Goal: Find specific page/section: Find specific page/section

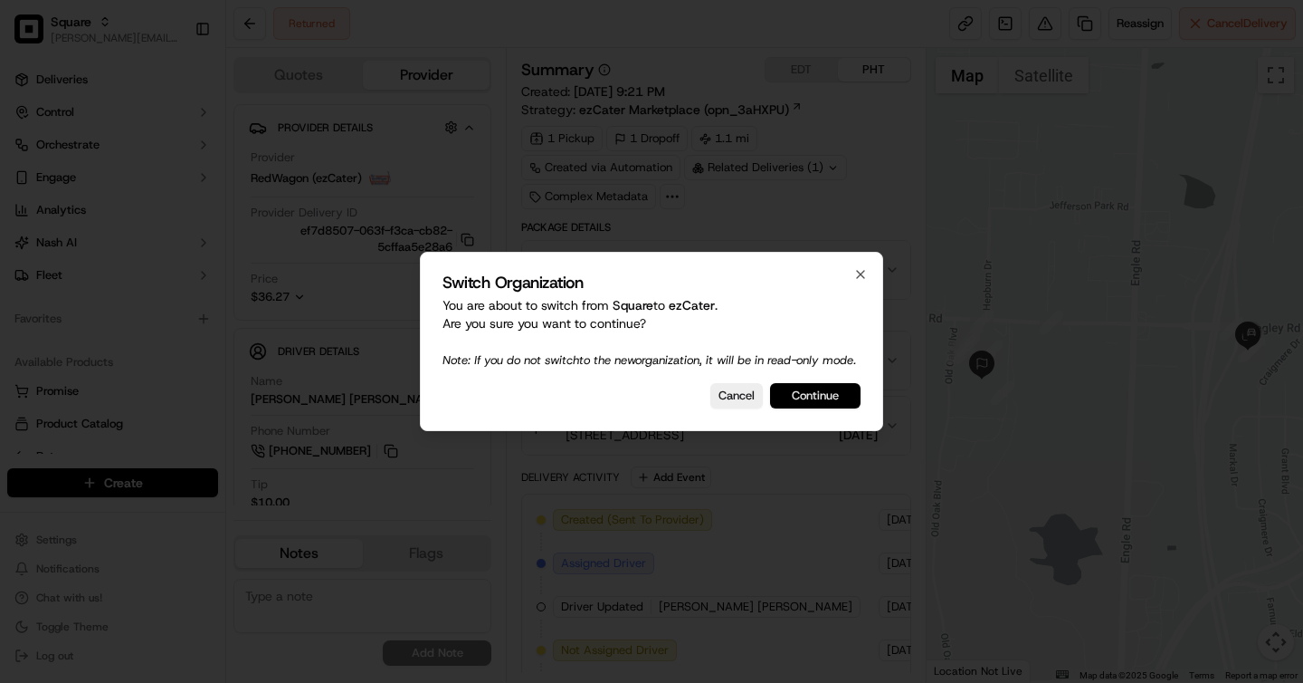
click at [833, 404] on button "Continue" at bounding box center [815, 395] width 91 height 25
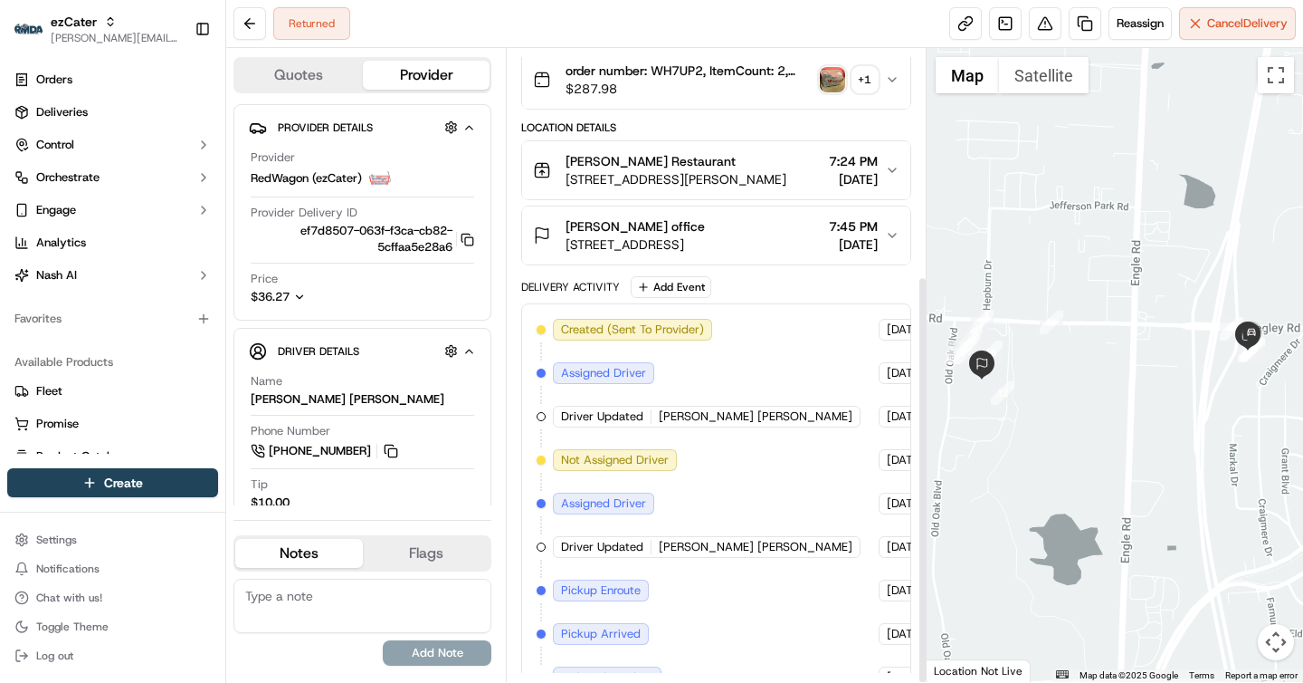
scroll to position [351, 0]
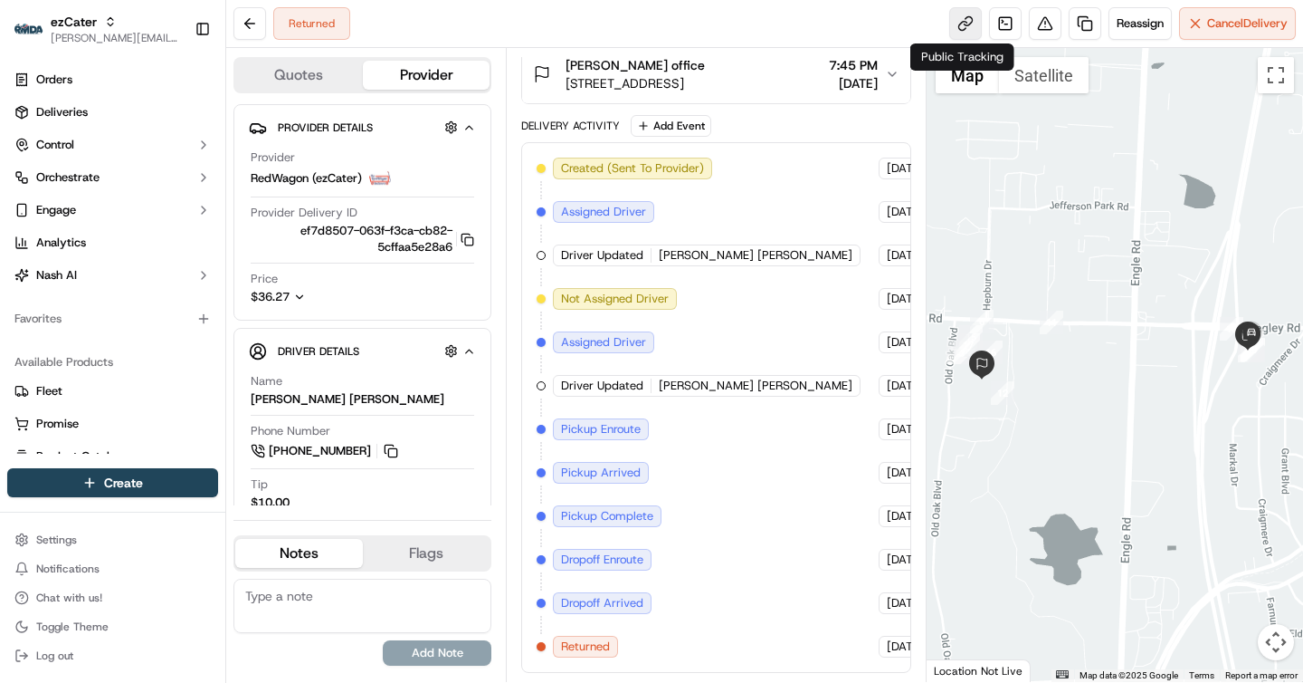
click at [959, 17] on link at bounding box center [966, 23] width 33 height 33
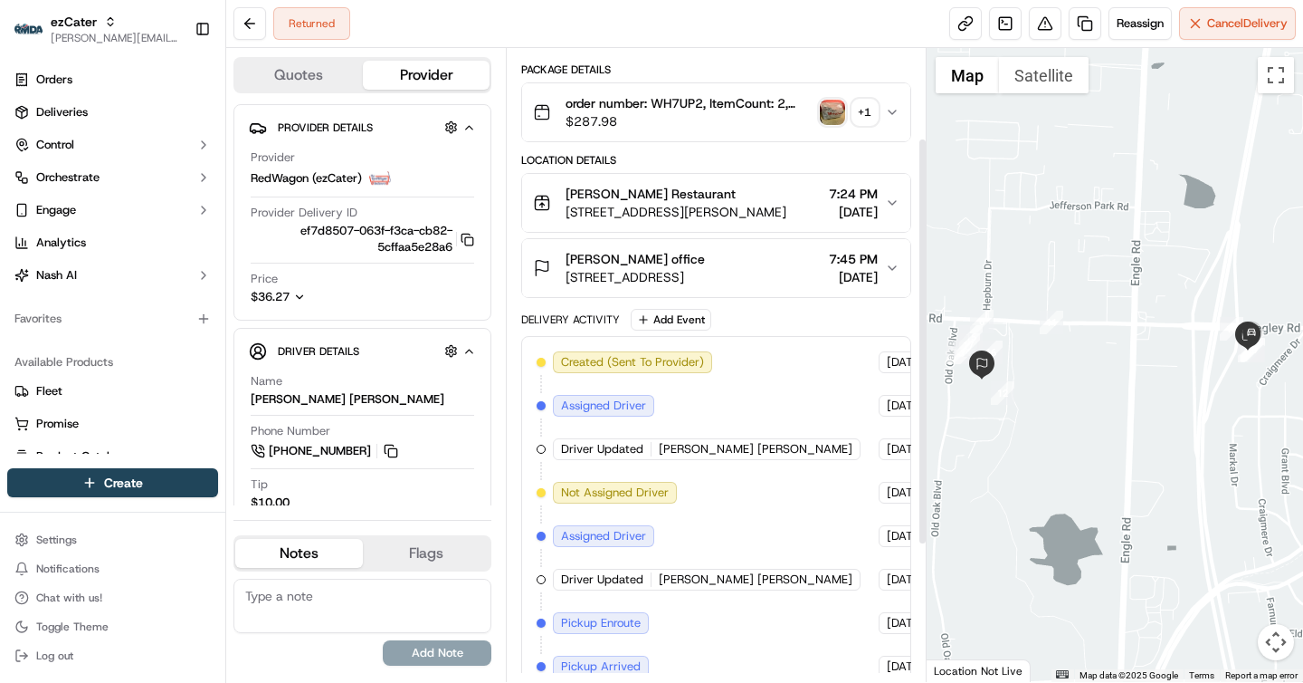
scroll to position [139, 0]
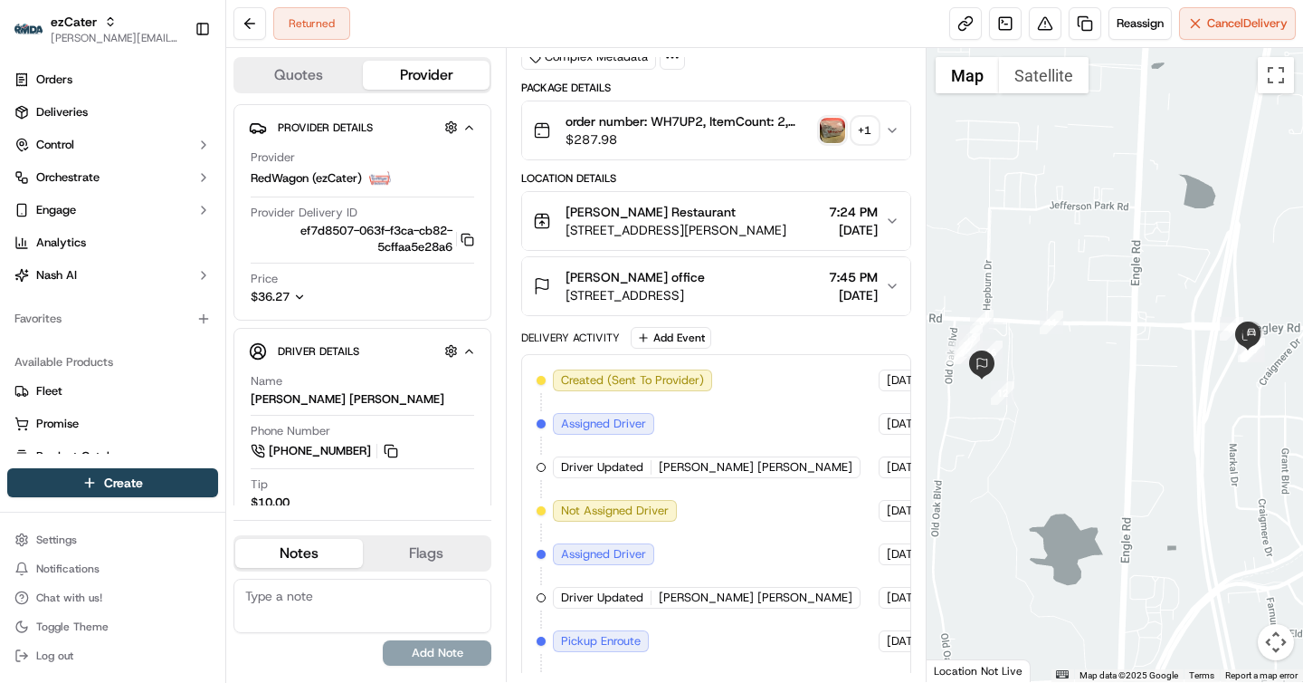
click at [705, 292] on span "7225 Old Oak Blvd # A210, Cleveland, OH 44130, USA" at bounding box center [635, 295] width 139 height 18
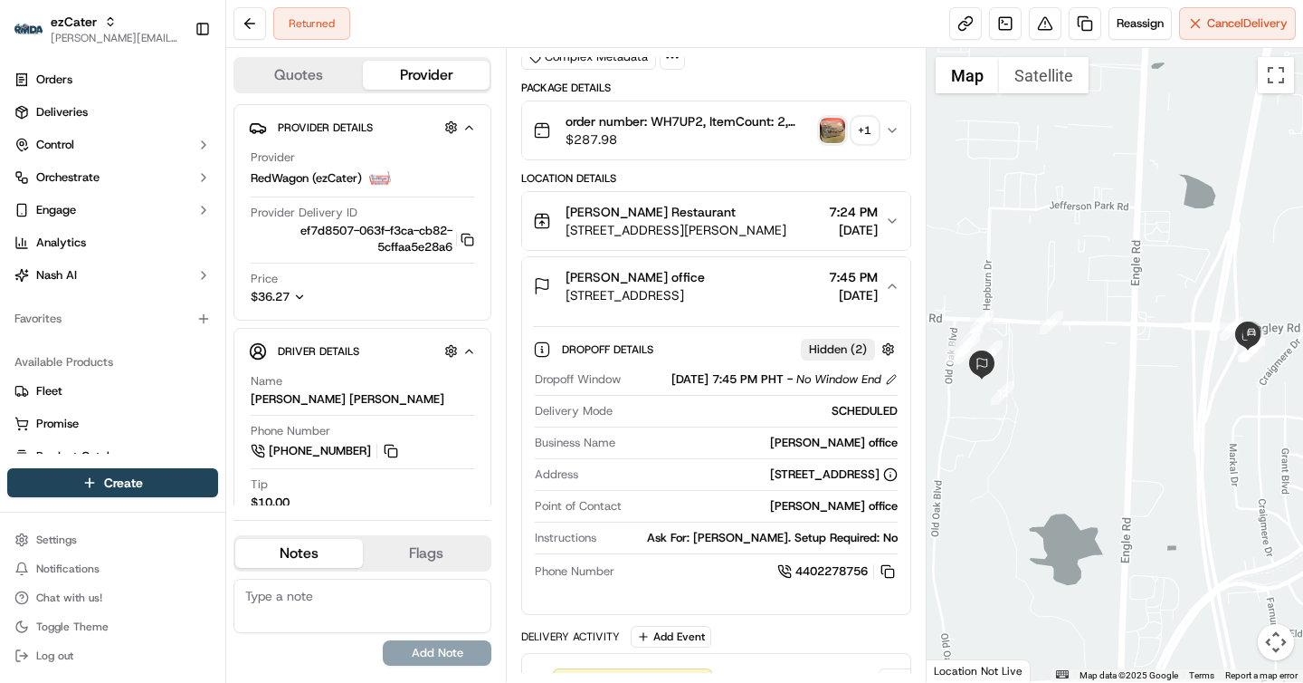
click at [729, 207] on div "Bob Evans Restaurant" at bounding box center [676, 212] width 221 height 18
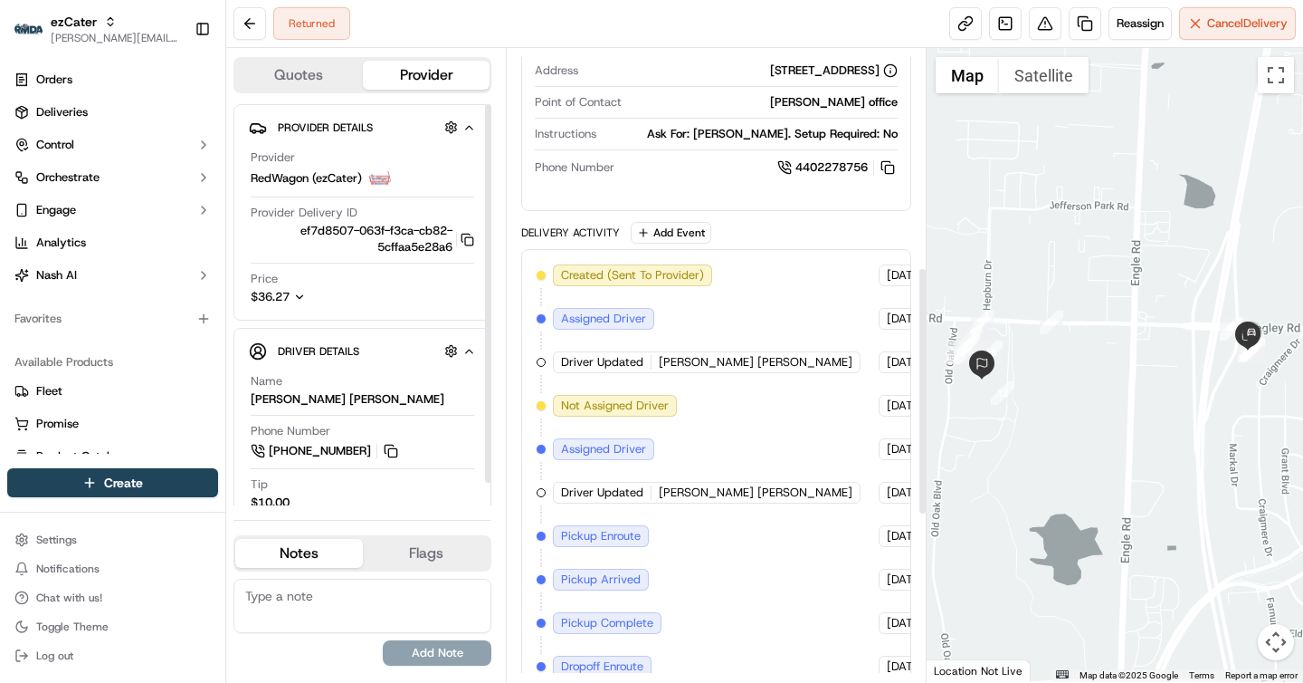
scroll to position [981, 0]
